Goal: Transaction & Acquisition: Book appointment/travel/reservation

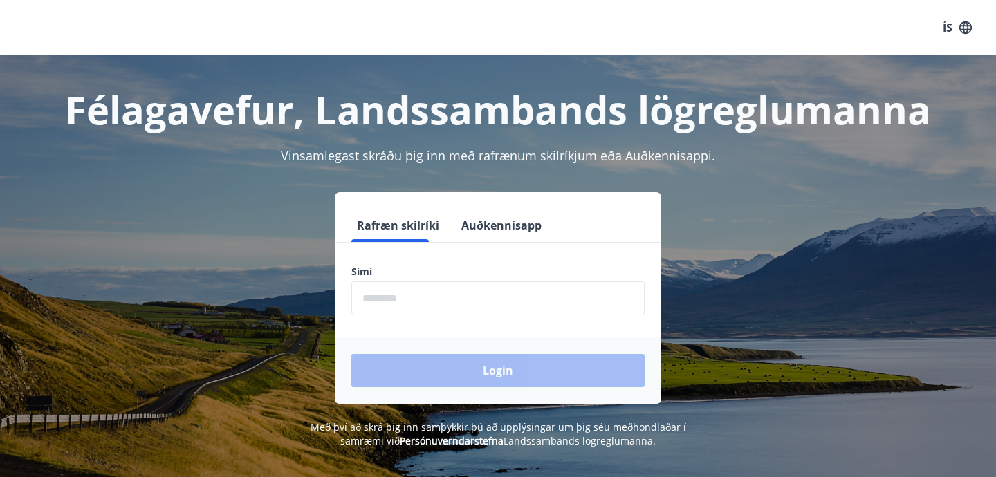
click at [445, 291] on input "phone" at bounding box center [497, 299] width 293 height 34
type input "********"
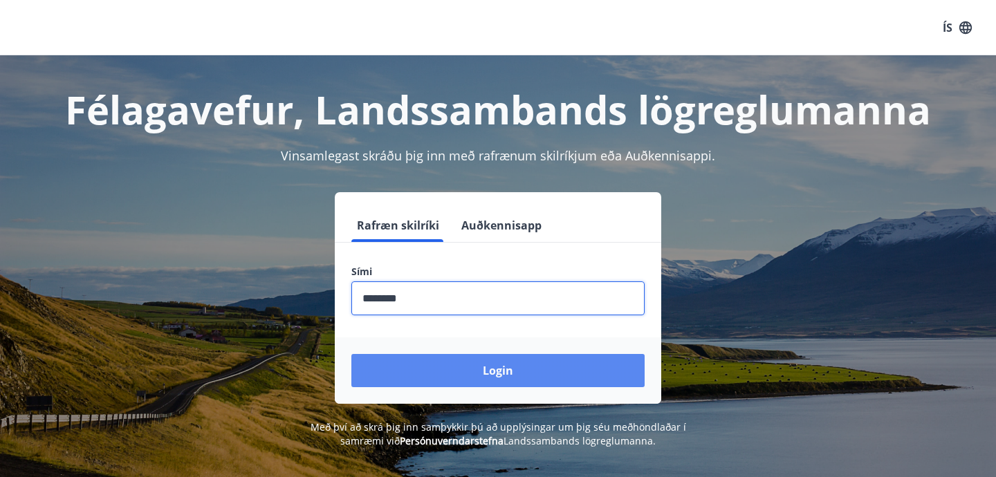
click at [452, 365] on button "Login" at bounding box center [497, 370] width 293 height 33
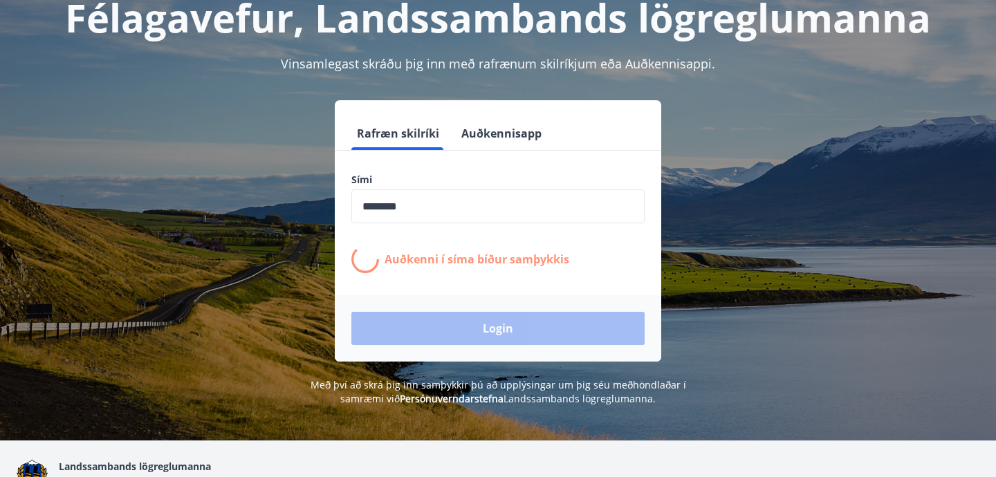
scroll to position [169, 0]
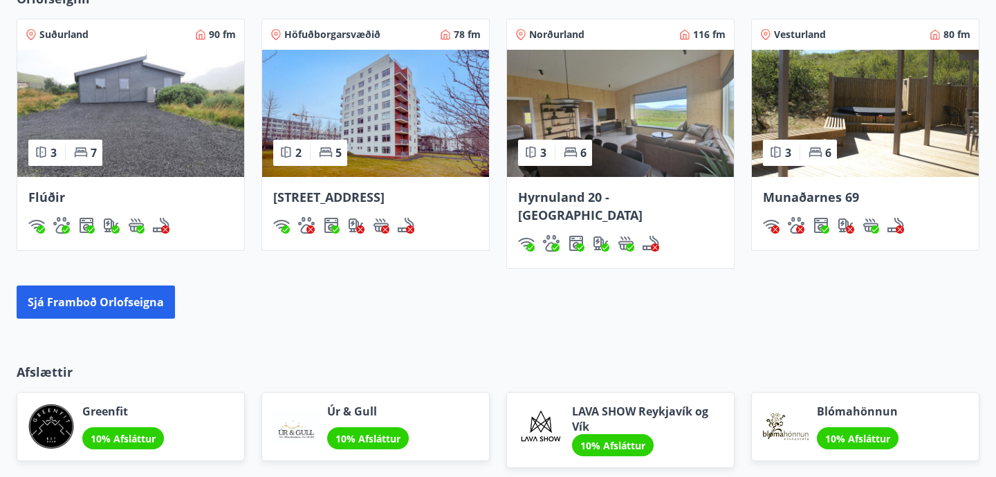
scroll to position [1106, 0]
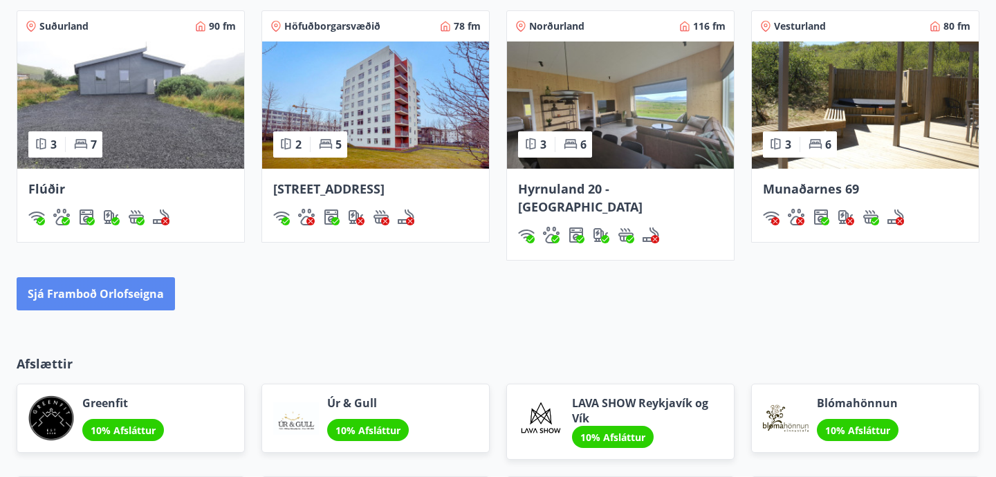
click at [91, 277] on button "Sjá framboð orlofseigna" at bounding box center [96, 293] width 158 height 33
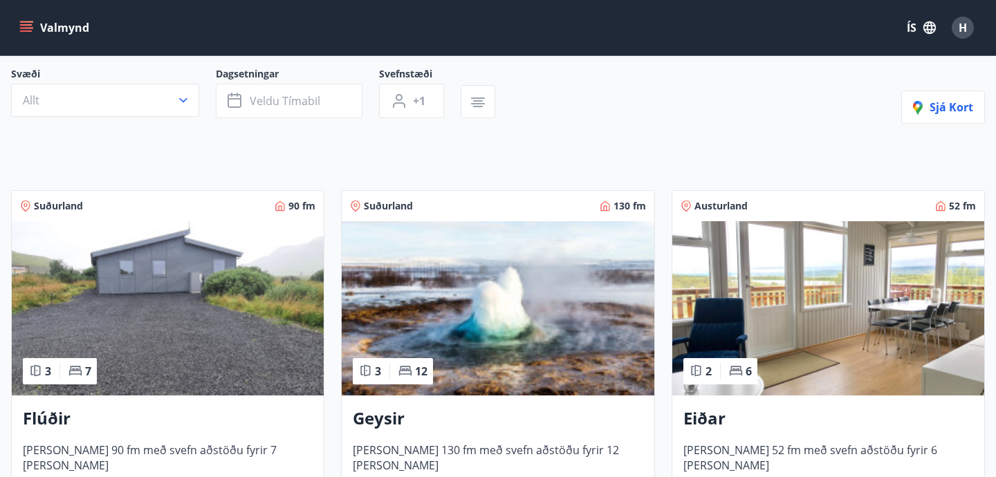
scroll to position [129, 0]
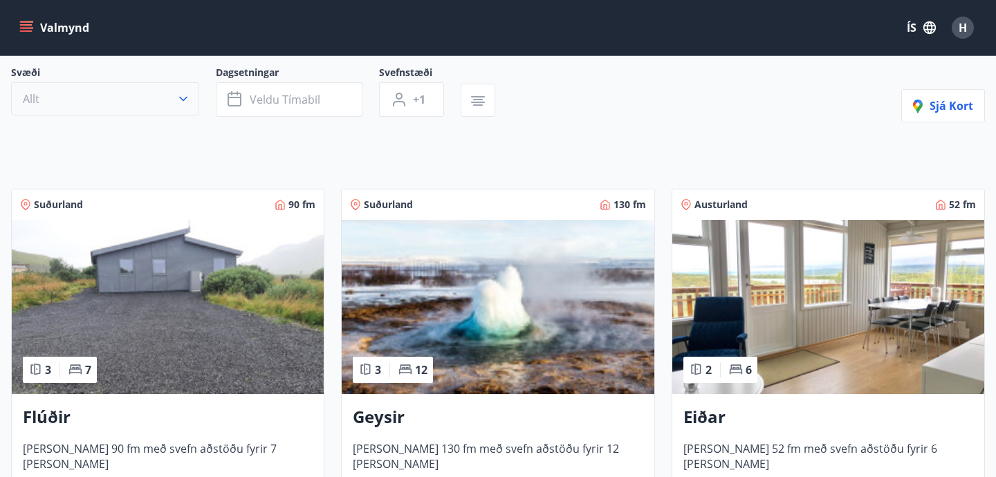
click at [190, 105] on button "Allt" at bounding box center [105, 98] width 188 height 33
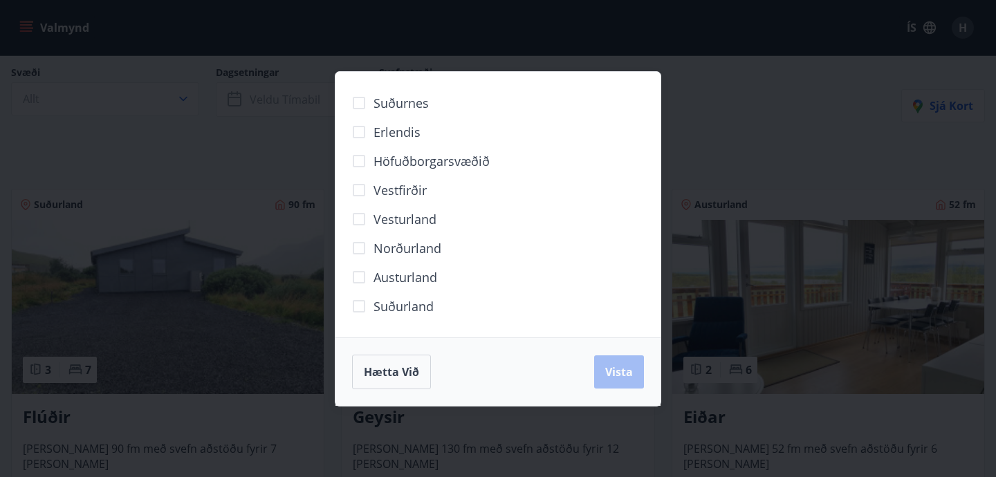
click at [437, 161] on span "Höfuðborgarsvæðið" at bounding box center [432, 161] width 116 height 18
click at [619, 372] on span "Vista" at bounding box center [619, 372] width 28 height 15
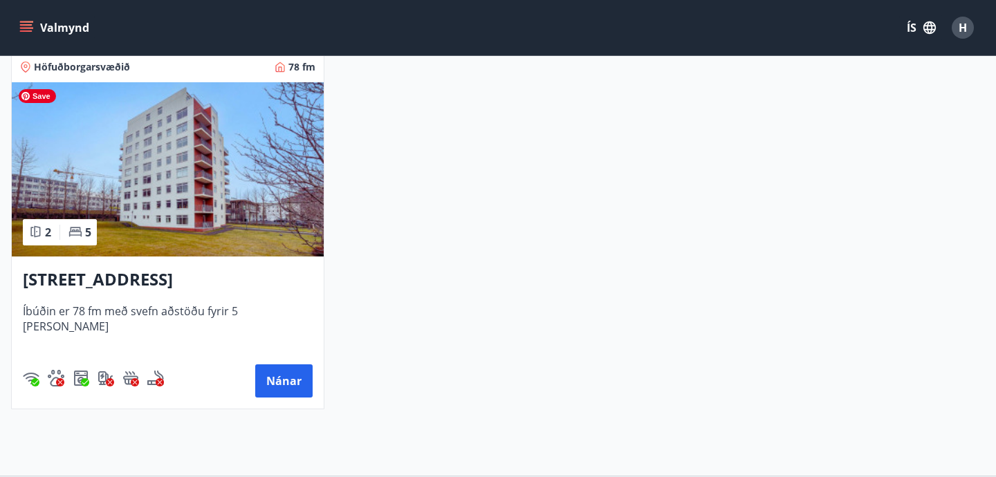
click at [258, 187] on img at bounding box center [168, 169] width 312 height 174
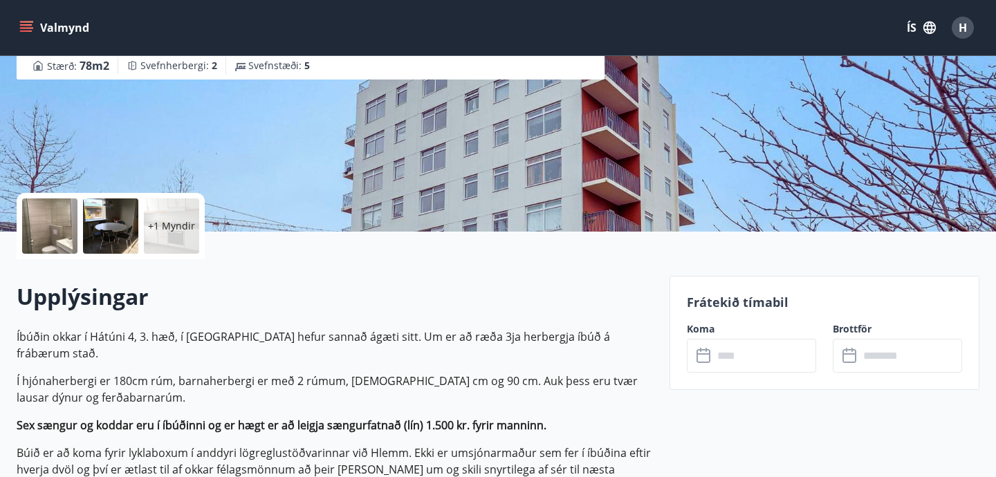
scroll to position [199, 0]
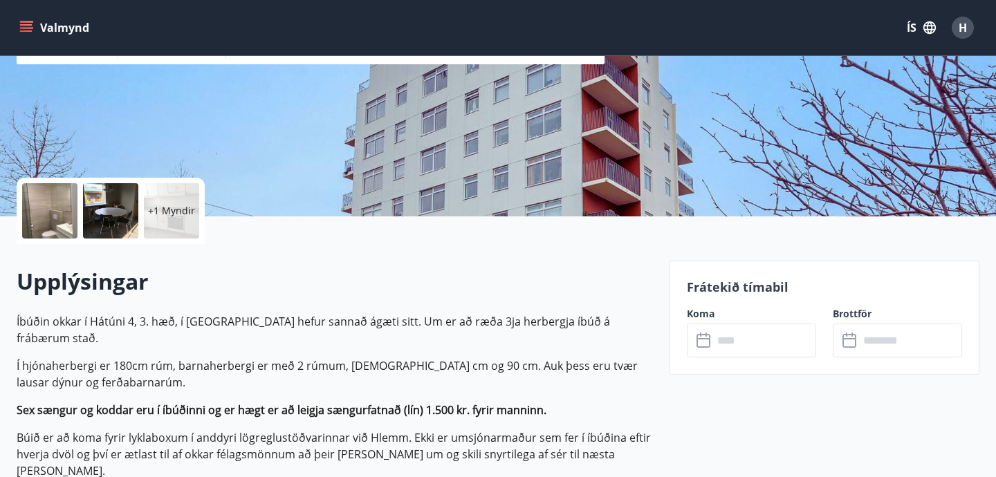
click at [167, 214] on p "+1 Myndir" at bounding box center [171, 211] width 47 height 14
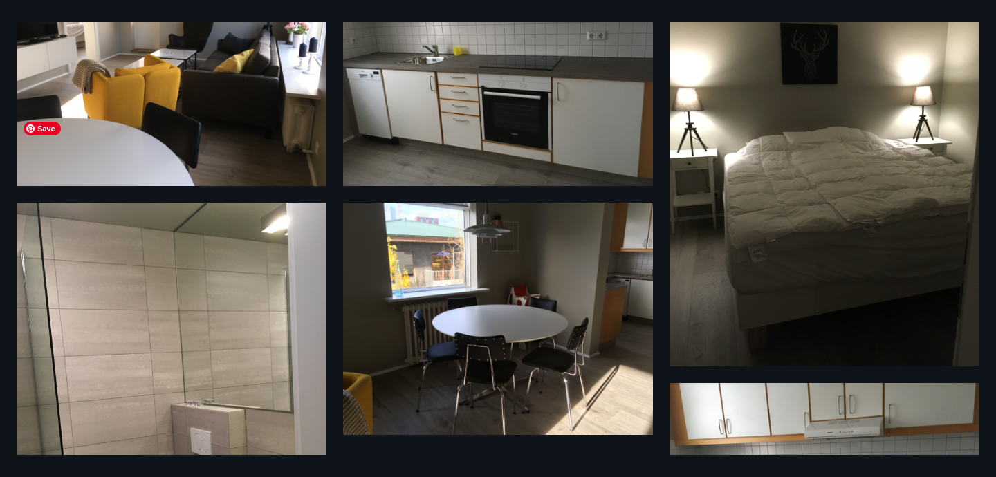
scroll to position [0, 0]
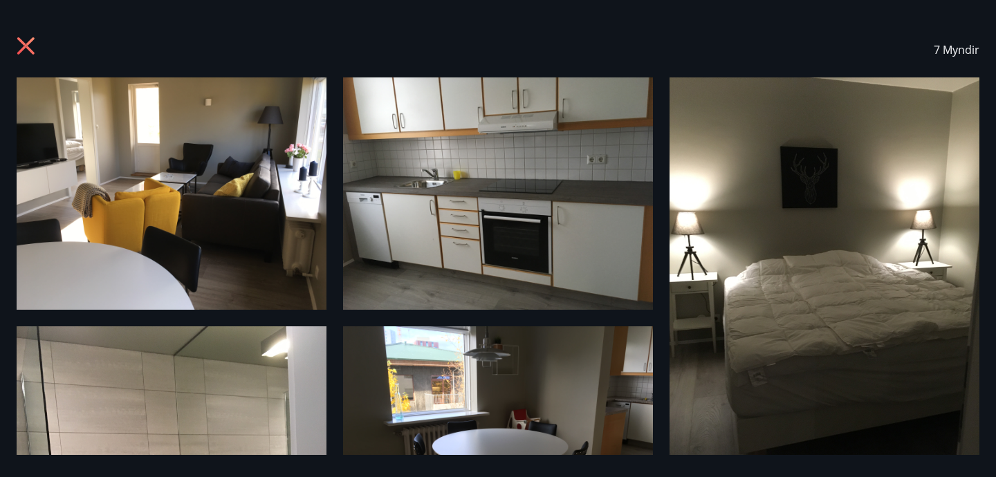
click at [24, 42] on icon at bounding box center [28, 48] width 22 height 22
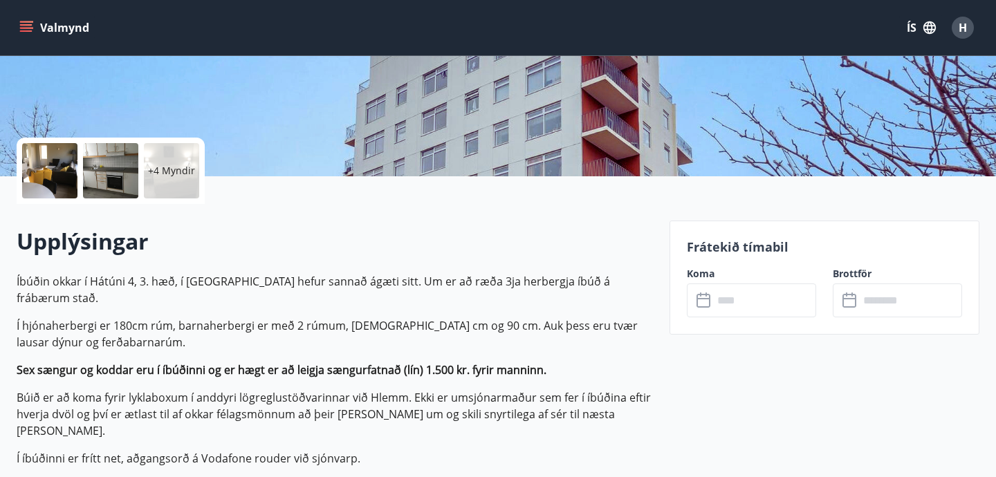
scroll to position [231, 0]
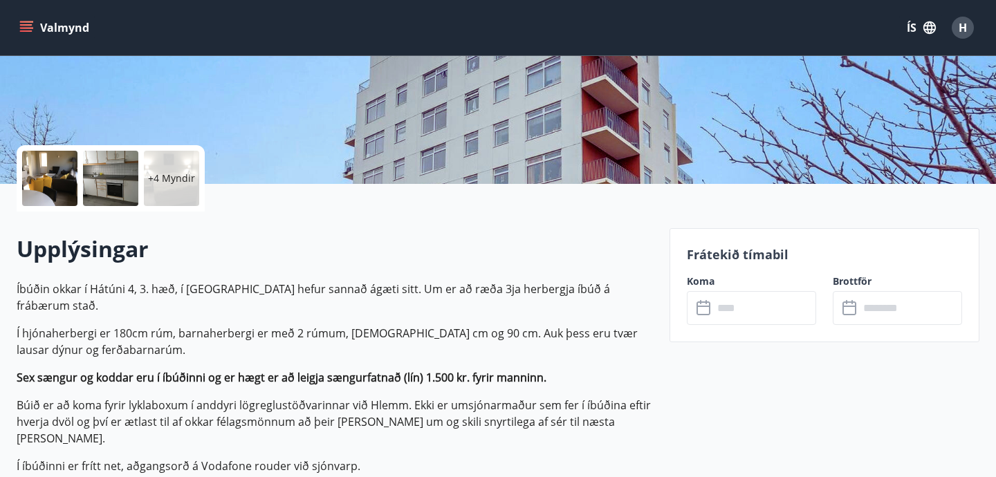
click at [182, 187] on div "+4 Myndir" at bounding box center [171, 178] width 55 height 55
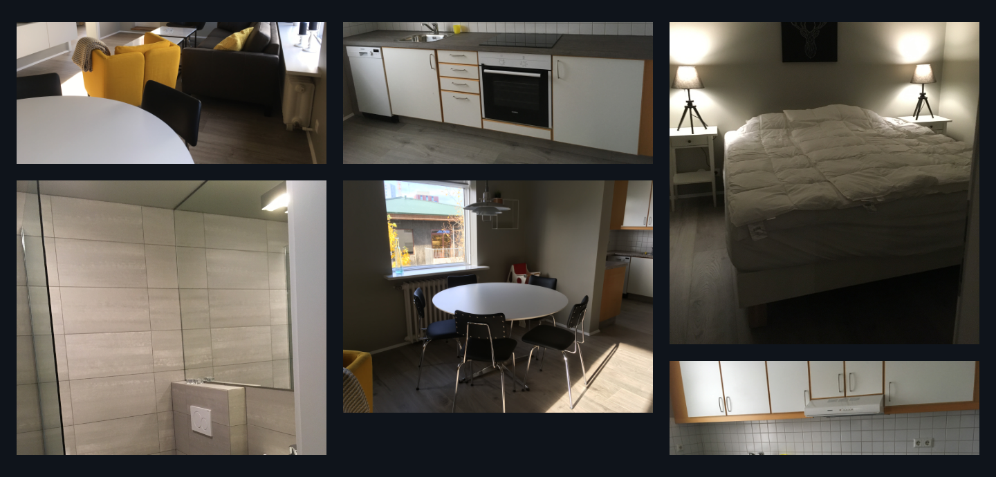
scroll to position [0, 0]
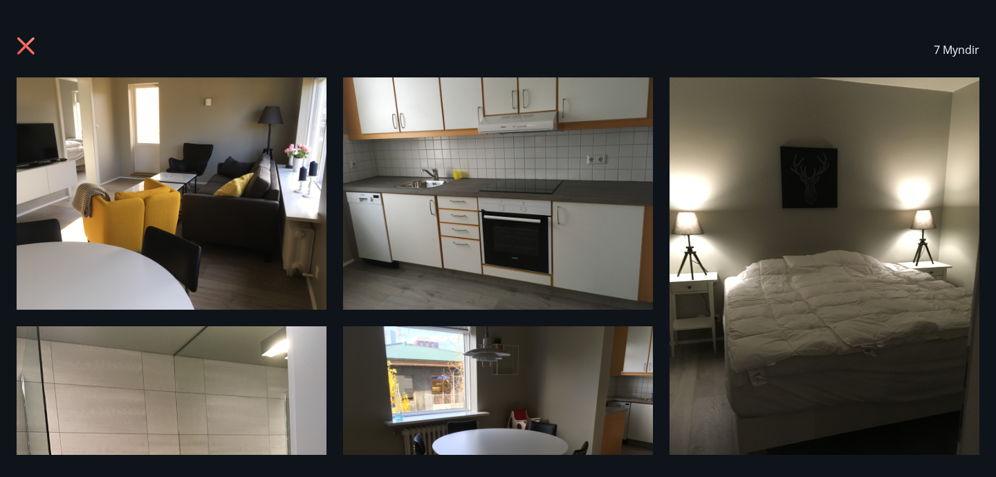
click at [23, 53] on icon at bounding box center [28, 48] width 22 height 22
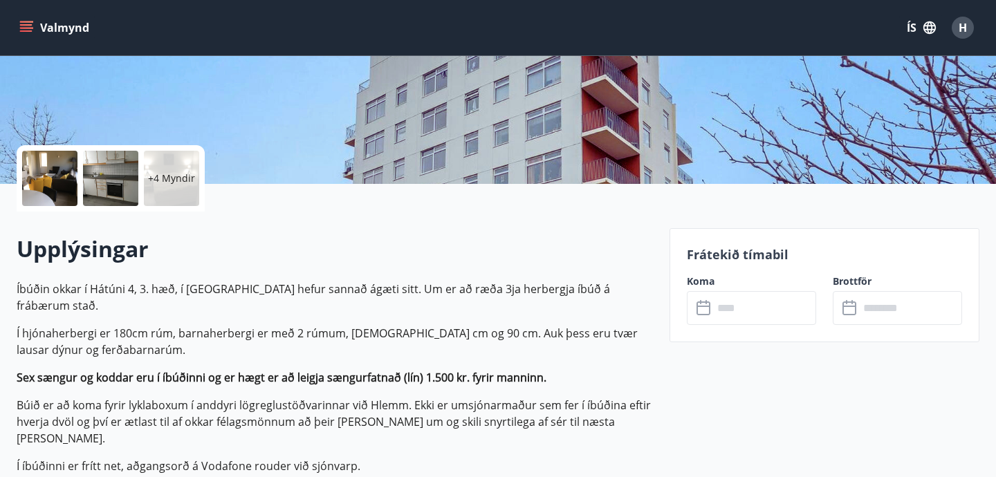
scroll to position [259, 0]
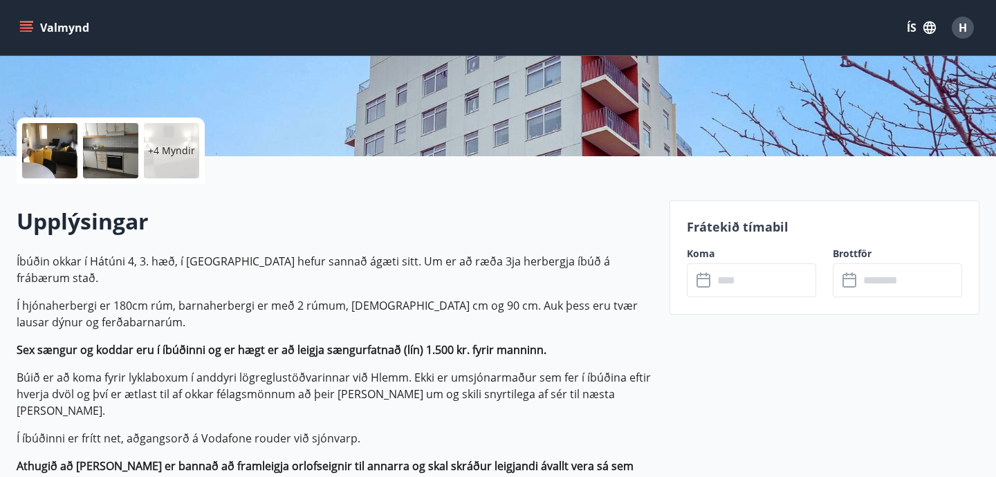
click at [757, 269] on input "text" at bounding box center [764, 281] width 103 height 34
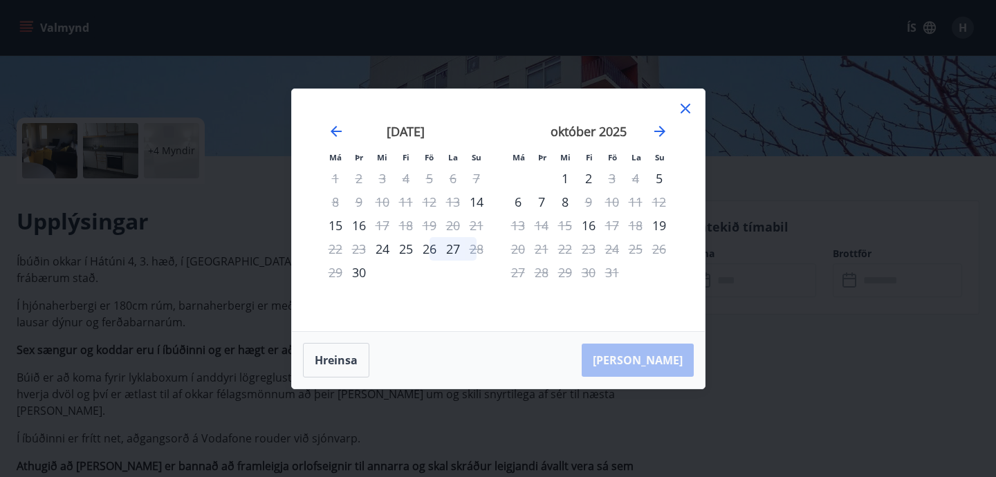
click at [657, 140] on div "október 2025" at bounding box center [588, 136] width 165 height 61
click at [664, 130] on icon "Move forward to switch to the next month." at bounding box center [660, 131] width 17 height 17
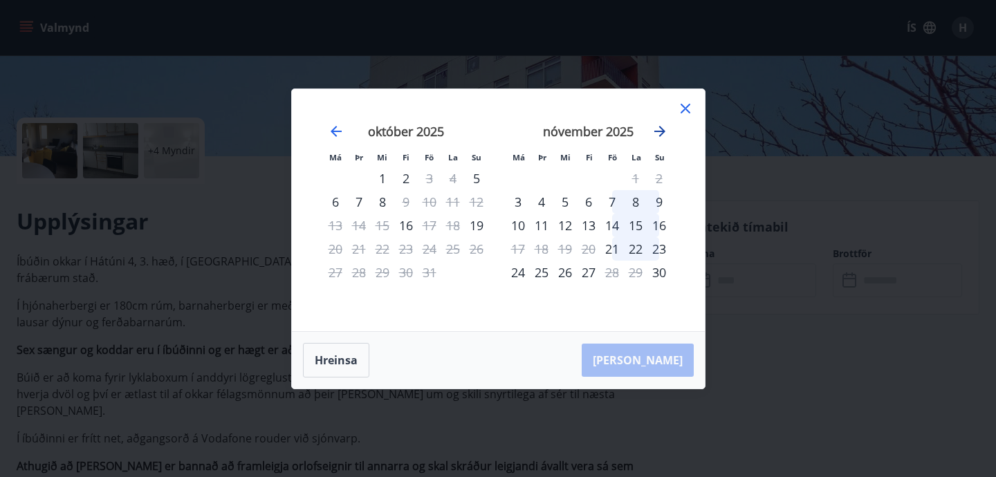
click at [664, 130] on icon "Move forward to switch to the next month." at bounding box center [660, 131] width 17 height 17
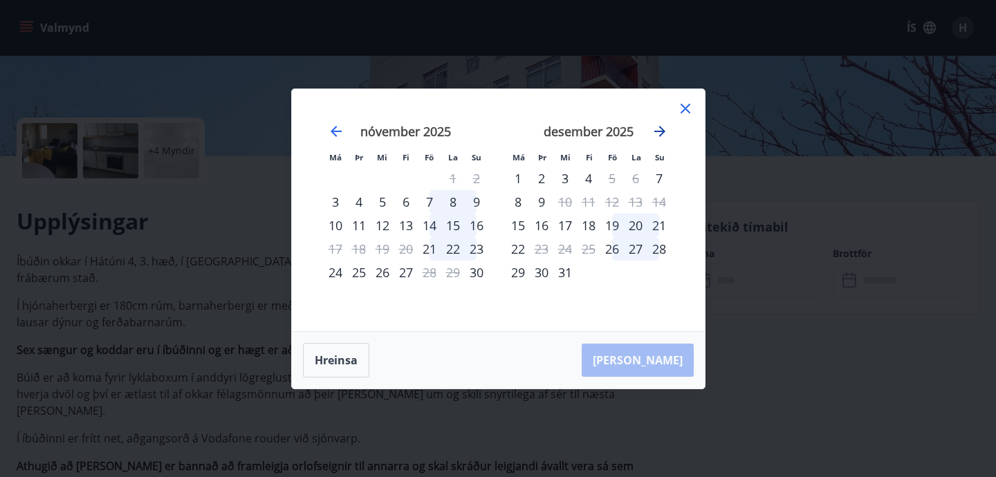
click at [664, 130] on icon "Move forward to switch to the next month." at bounding box center [660, 131] width 17 height 17
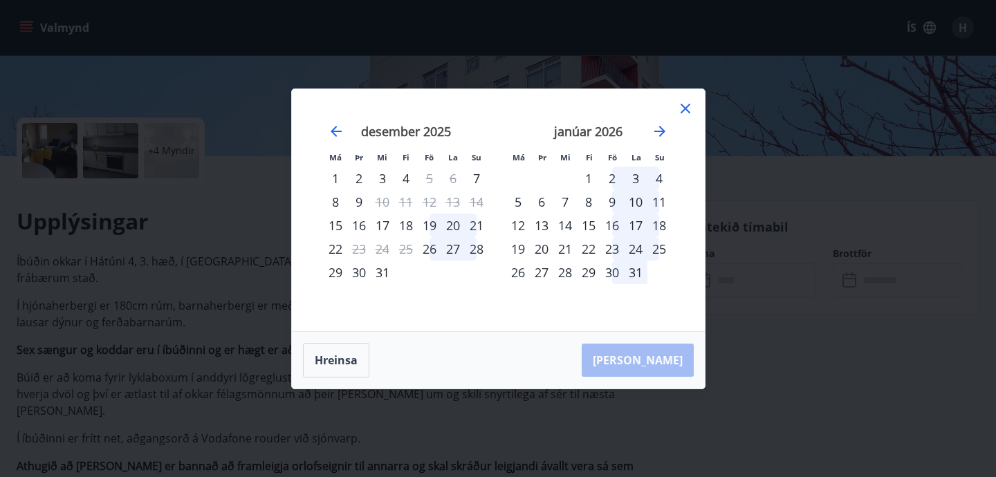
click at [687, 107] on icon at bounding box center [685, 108] width 17 height 17
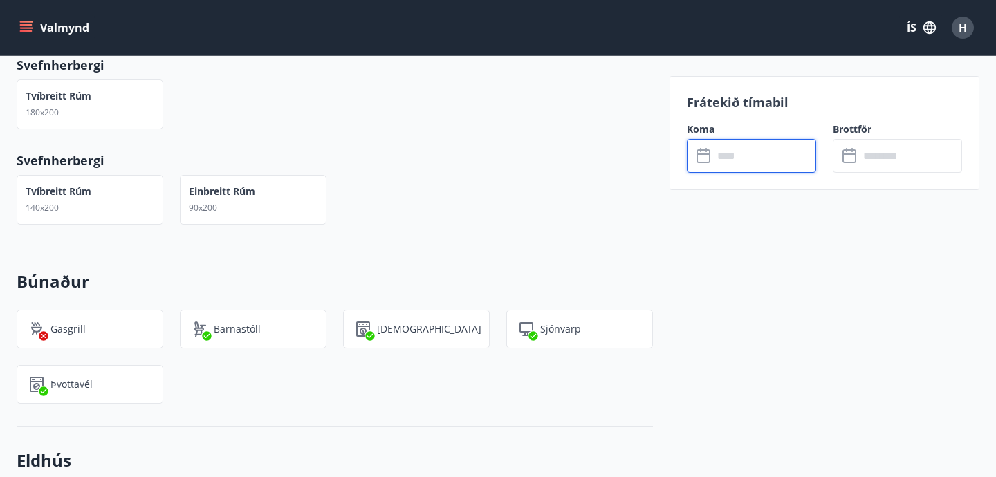
scroll to position [855, 0]
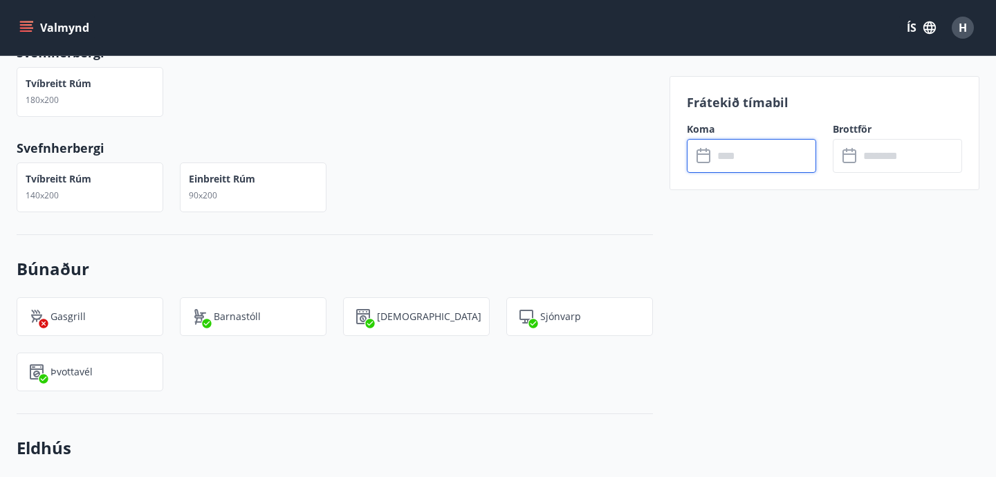
click at [120, 163] on div "Tvíbreitt rúm 140x200" at bounding box center [90, 188] width 147 height 50
click at [248, 172] on div "Einbreitt rúm 90x200" at bounding box center [222, 187] width 66 height 30
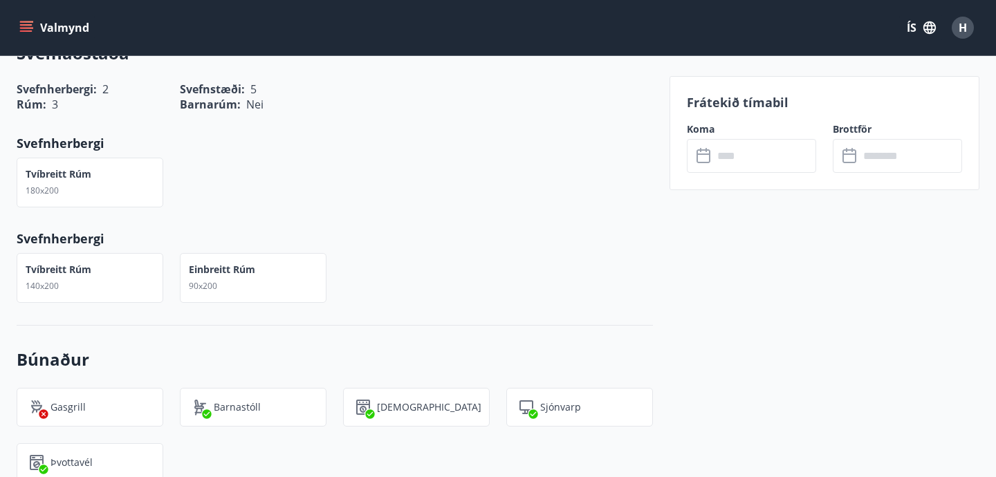
click at [93, 158] on div "Tvíbreitt rúm 180x200" at bounding box center [90, 183] width 147 height 50
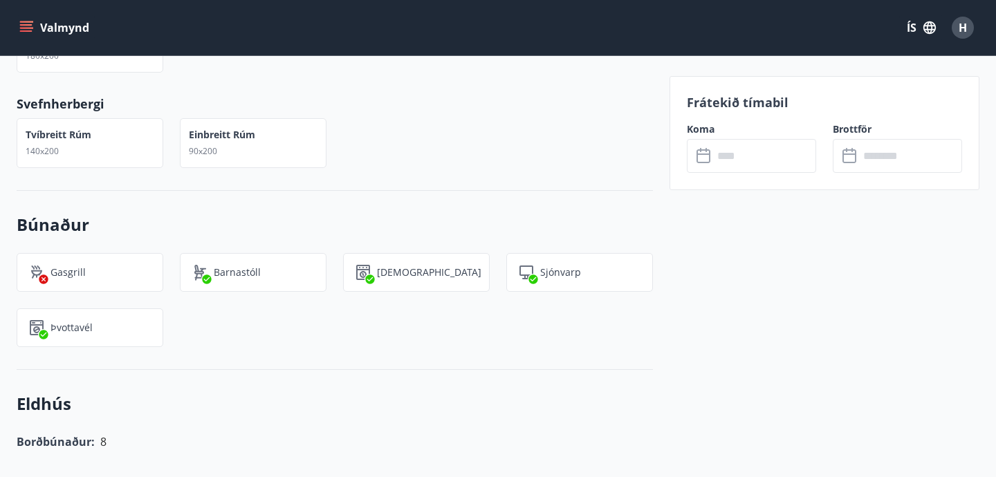
scroll to position [901, 0]
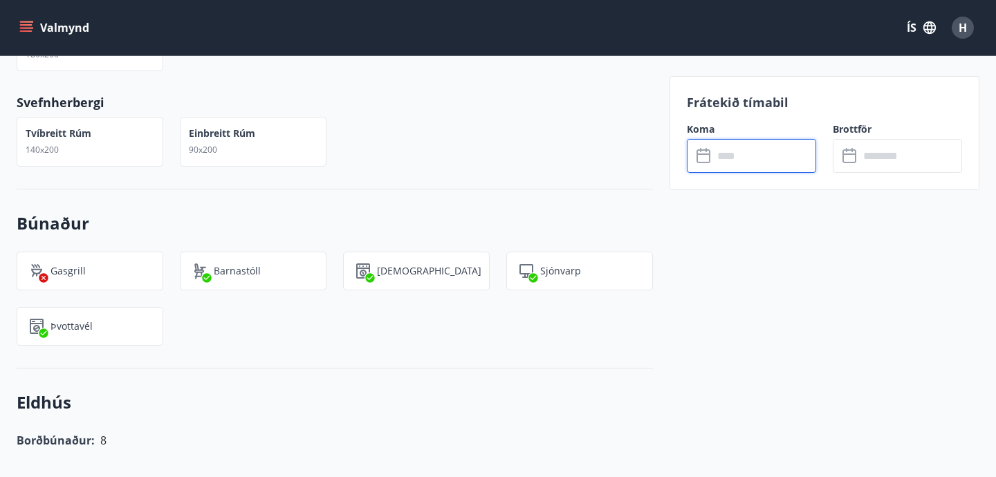
click at [760, 167] on input "text" at bounding box center [764, 156] width 103 height 34
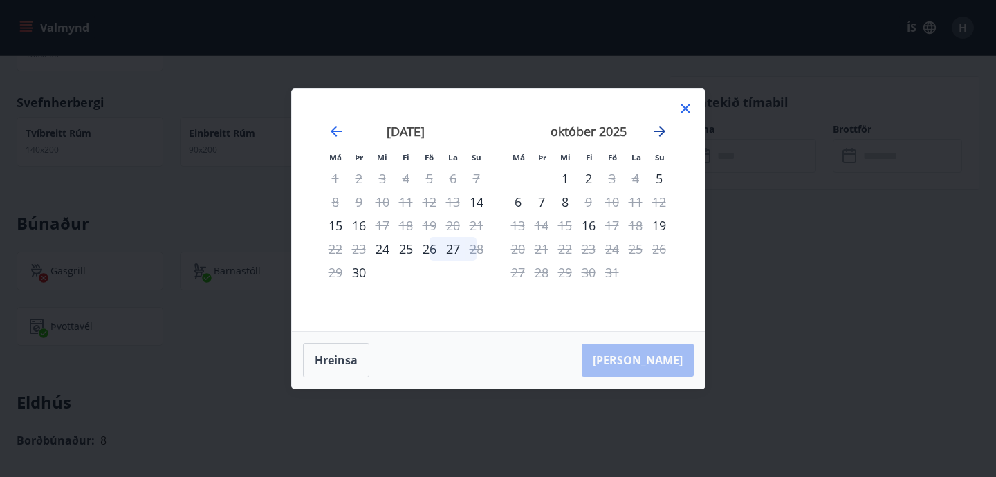
click at [658, 130] on icon "Move forward to switch to the next month." at bounding box center [660, 131] width 17 height 17
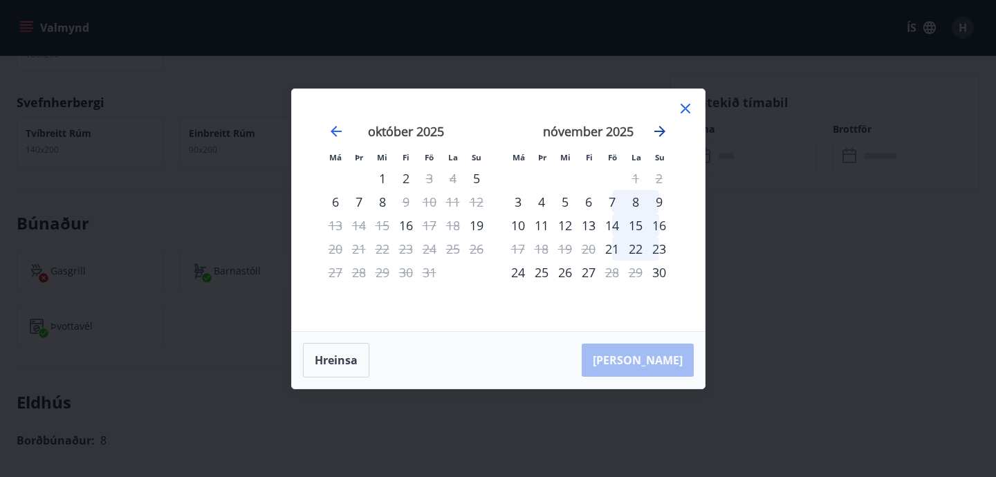
click at [658, 130] on icon "Move forward to switch to the next month." at bounding box center [660, 131] width 17 height 17
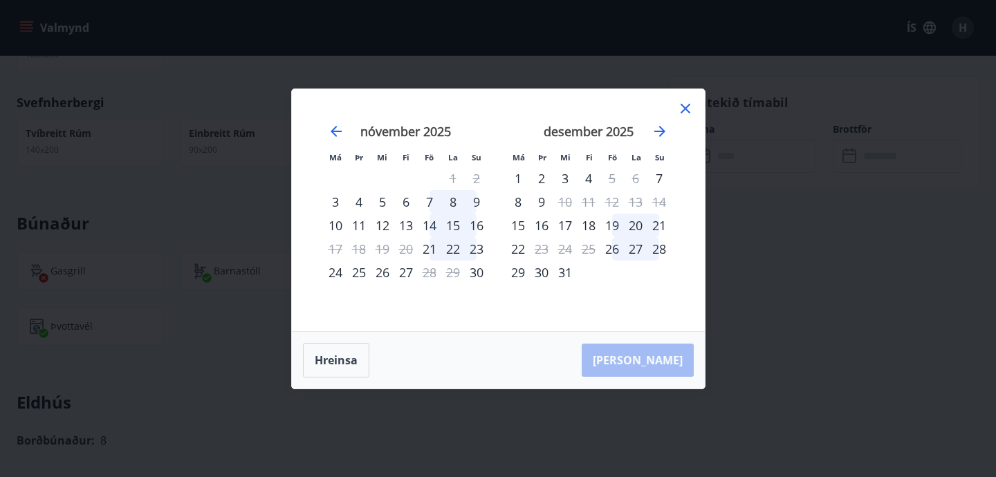
click at [524, 273] on div "29" at bounding box center [518, 273] width 24 height 24
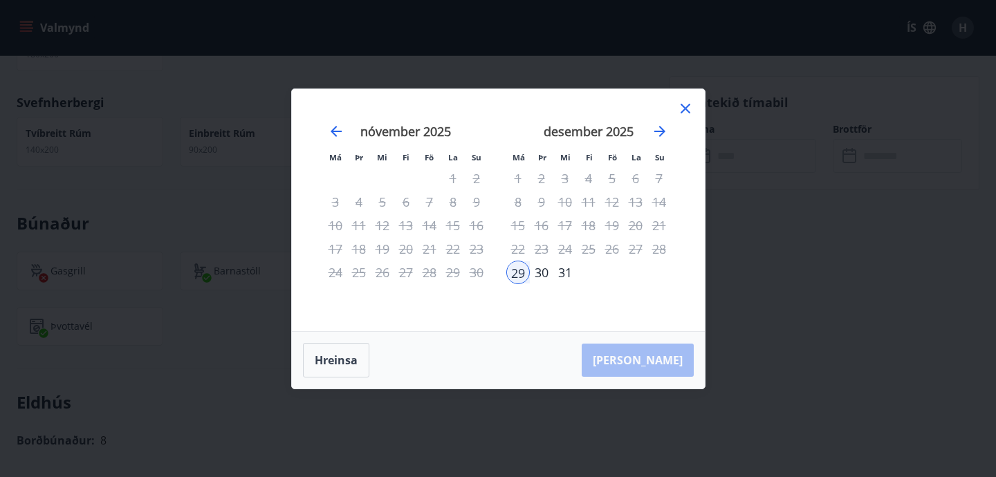
click at [650, 129] on div "desember 2025" at bounding box center [588, 136] width 165 height 61
click at [659, 131] on icon "Move forward to switch to the next month." at bounding box center [659, 131] width 11 height 11
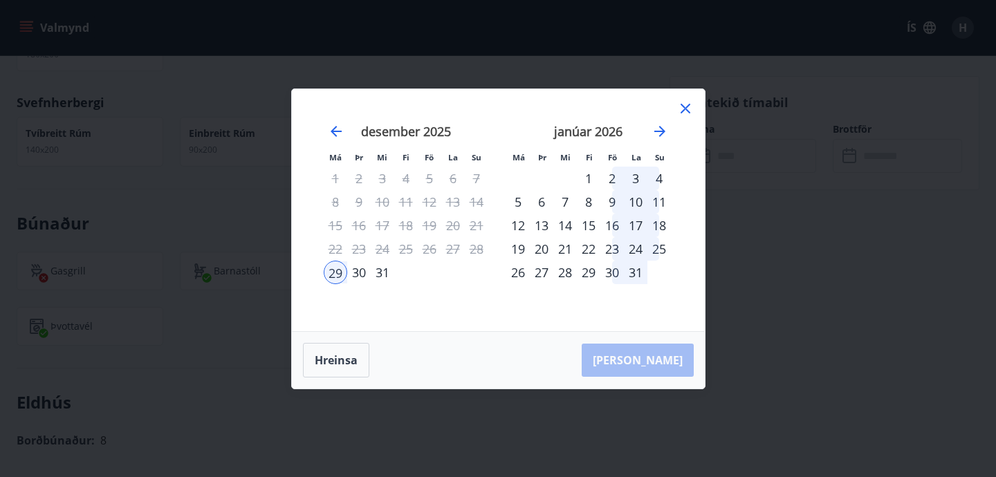
click at [634, 181] on div "3" at bounding box center [636, 179] width 24 height 24
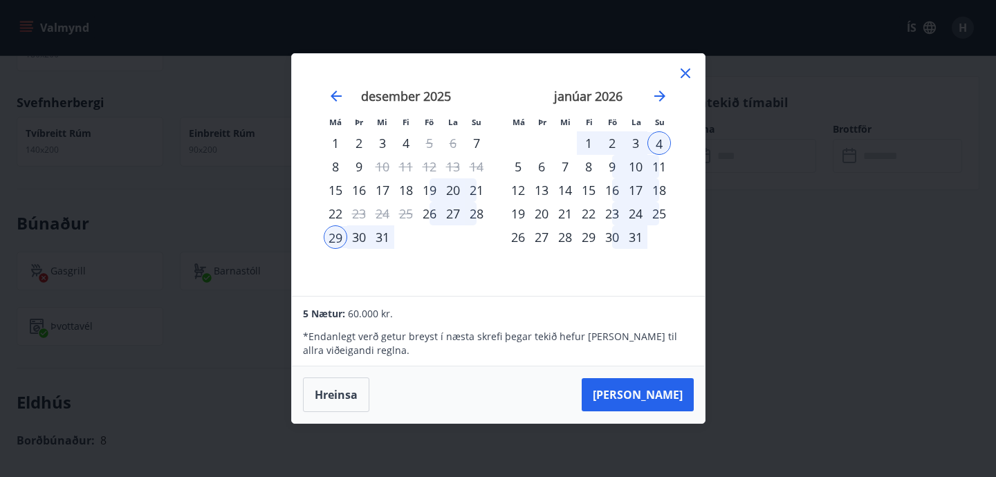
click at [688, 70] on icon at bounding box center [686, 73] width 10 height 10
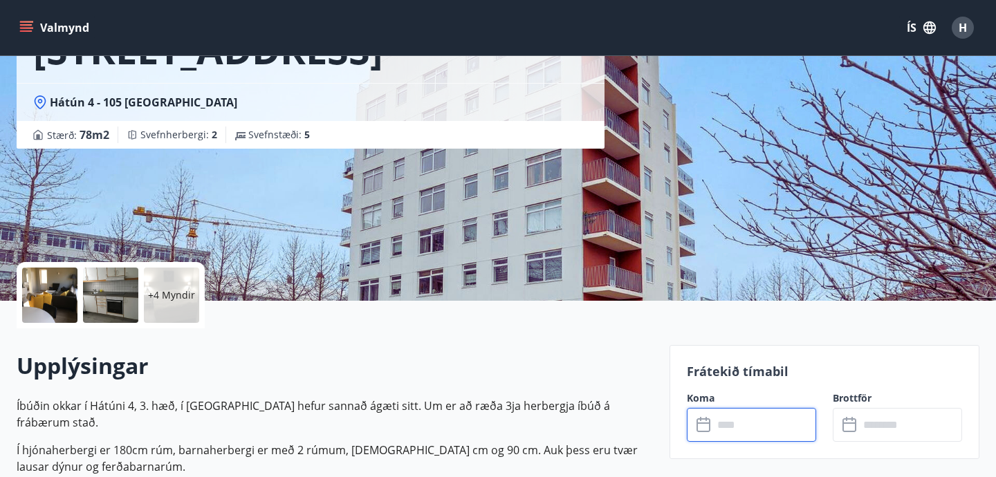
scroll to position [0, 0]
